Goal: Information Seeking & Learning: Learn about a topic

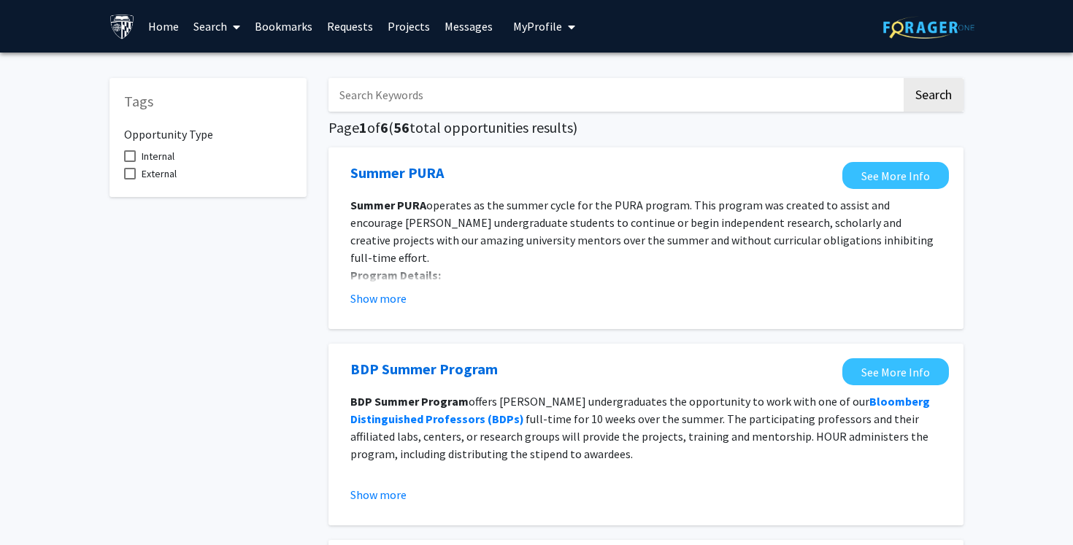
click at [581, 99] on input "Search Keywords" at bounding box center [614, 95] width 573 height 34
click at [904, 78] on button "Search" at bounding box center [934, 95] width 60 height 34
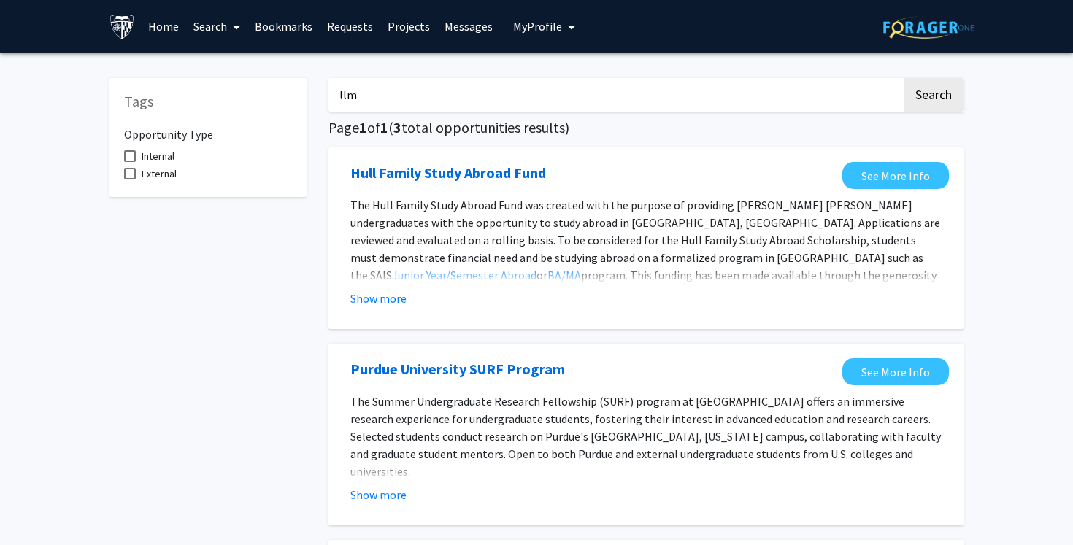
click at [528, 102] on input "llm" at bounding box center [614, 95] width 573 height 34
click at [904, 78] on button "Search" at bounding box center [934, 95] width 60 height 34
click at [508, 103] on input "LLM" at bounding box center [614, 95] width 573 height 34
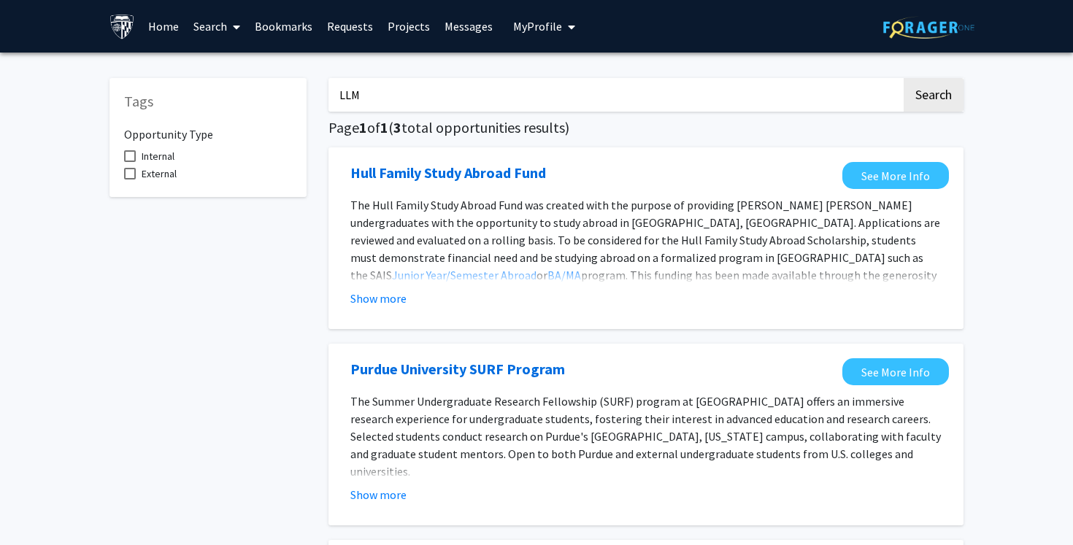
click at [508, 103] on input "LLM" at bounding box center [614, 95] width 573 height 34
type input "computer"
click at [904, 78] on button "Search" at bounding box center [934, 95] width 60 height 34
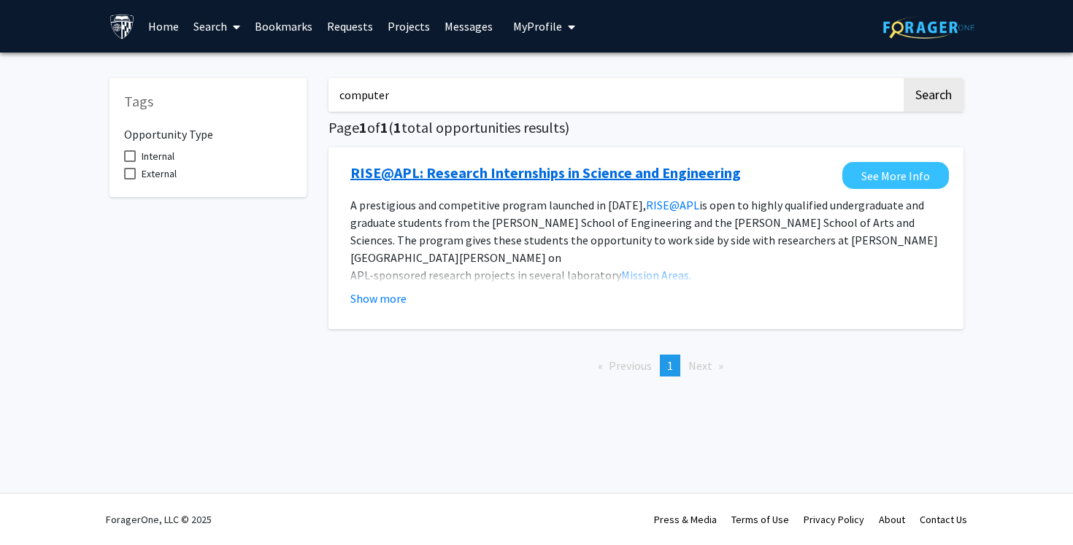
click at [651, 178] on link "RISE@APL: Research Internships in Science and Engineering" at bounding box center [545, 173] width 390 height 22
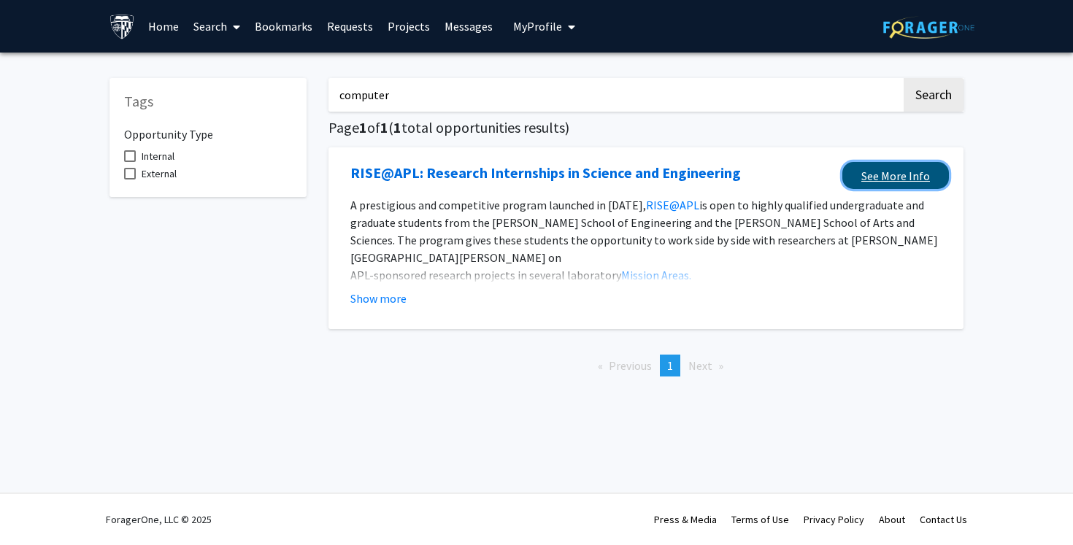
click at [918, 179] on link "See More Info" at bounding box center [895, 175] width 107 height 27
